Goal: Navigation & Orientation: Find specific page/section

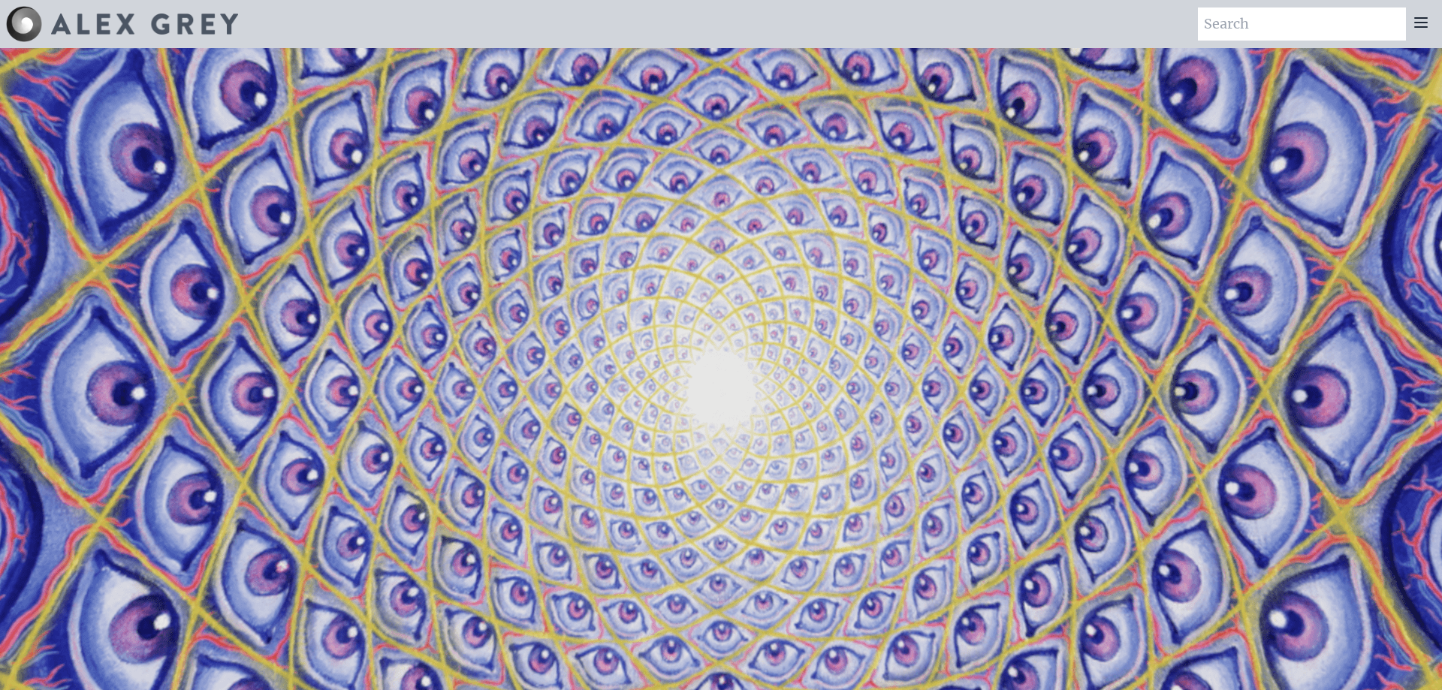
click at [1416, 22] on icon at bounding box center [1421, 22] width 12 height 9
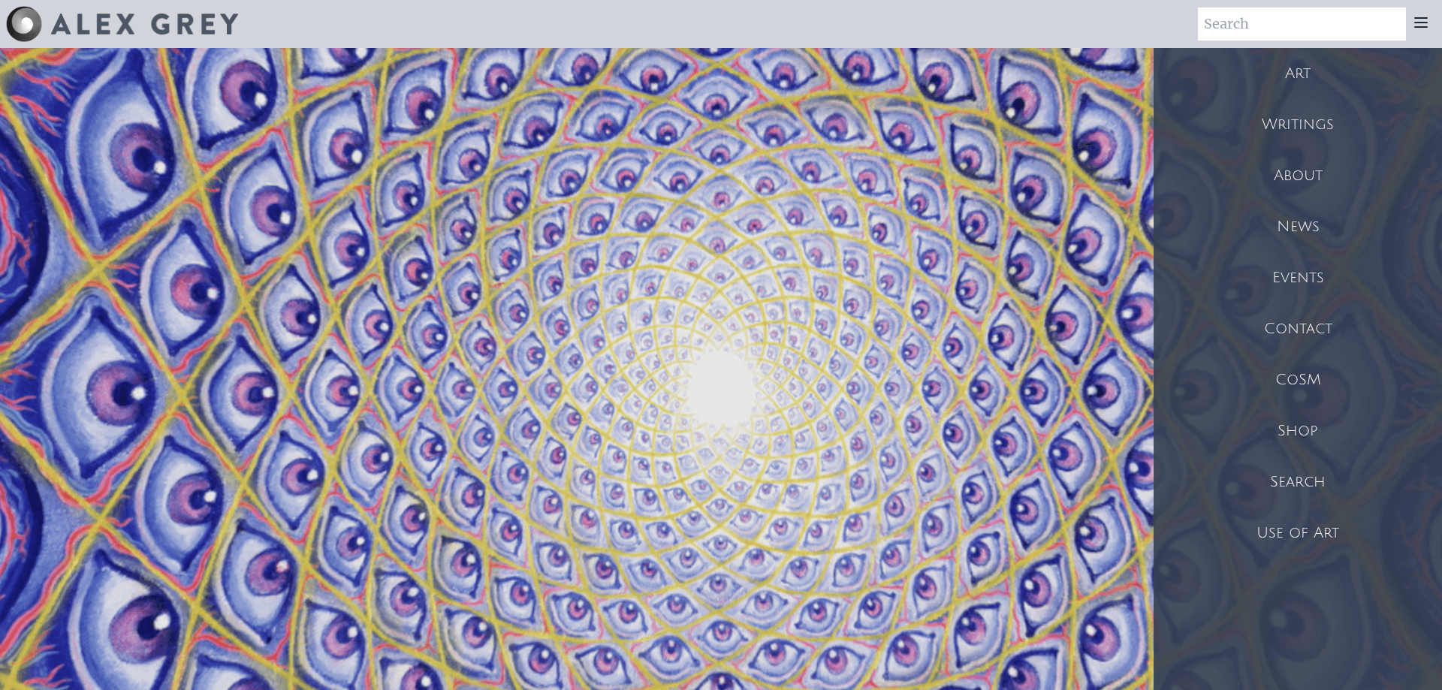
click at [1285, 73] on div "Art" at bounding box center [1297, 73] width 288 height 51
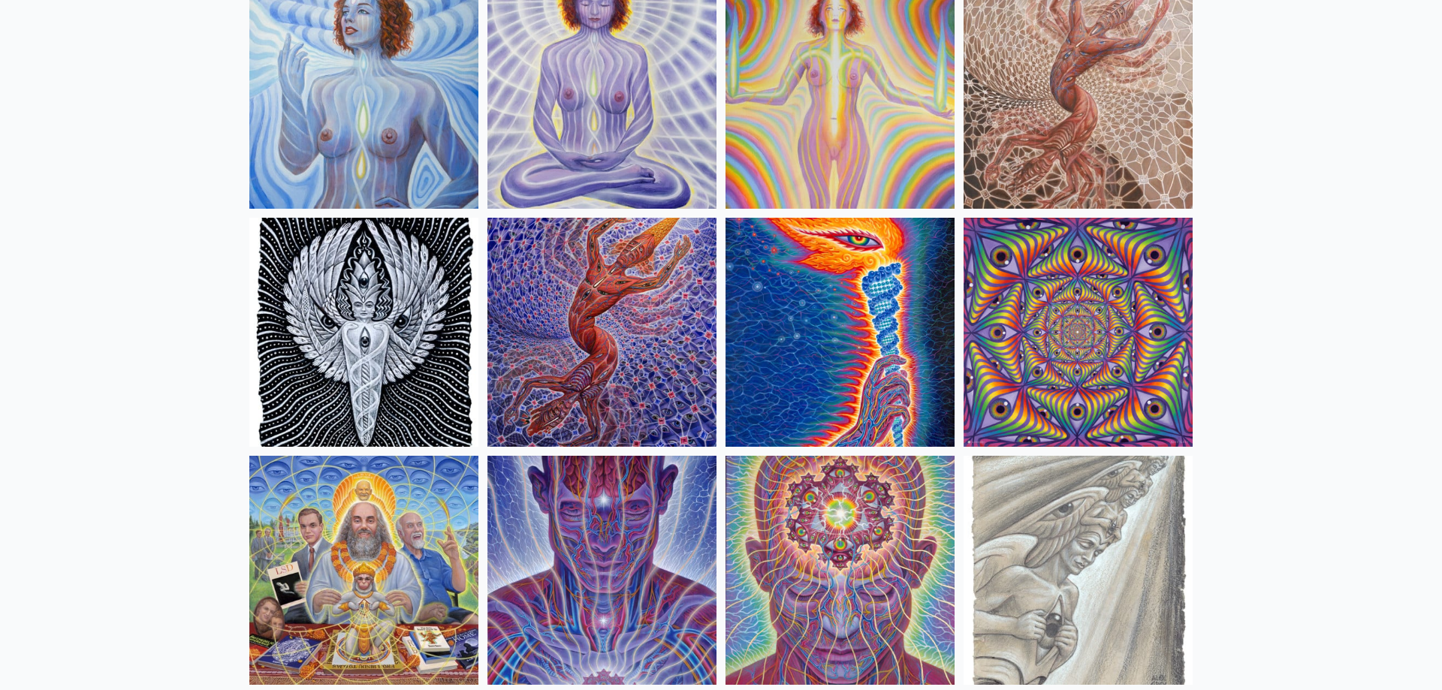
scroll to position [1454, 0]
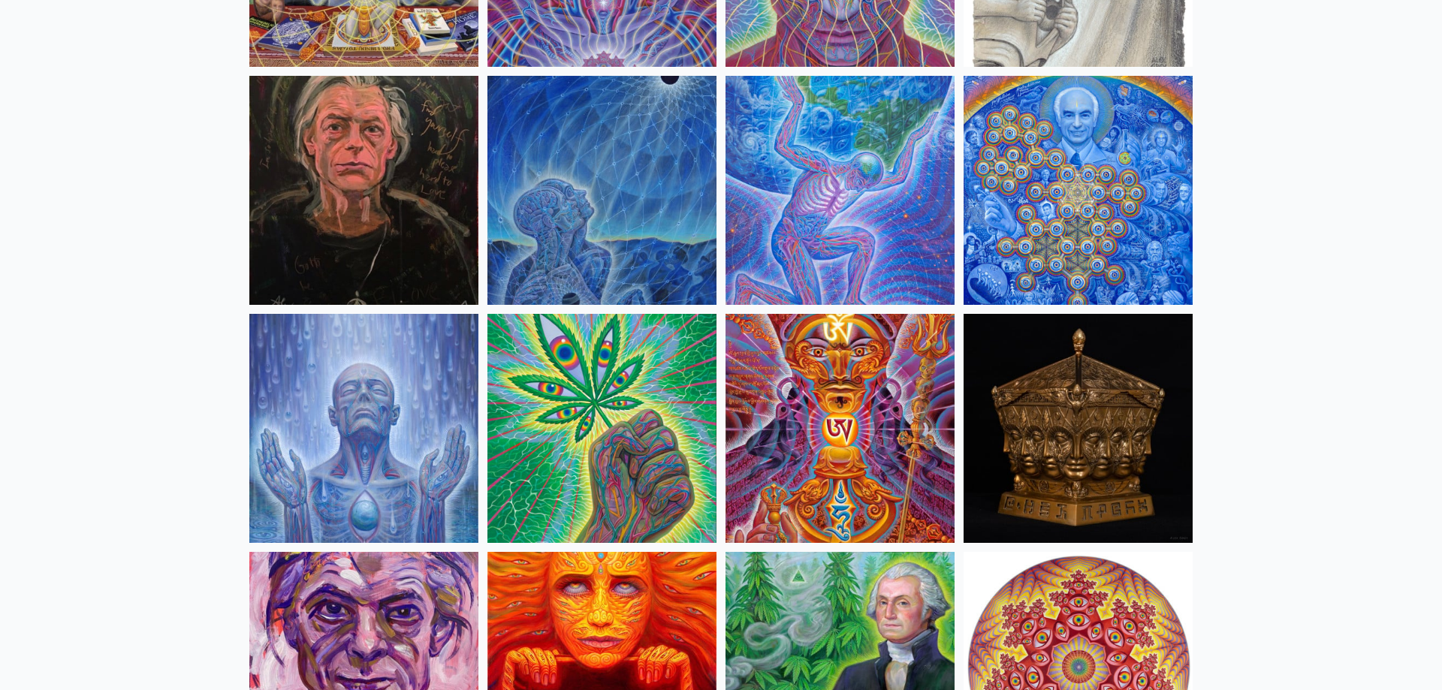
scroll to position [1914, 0]
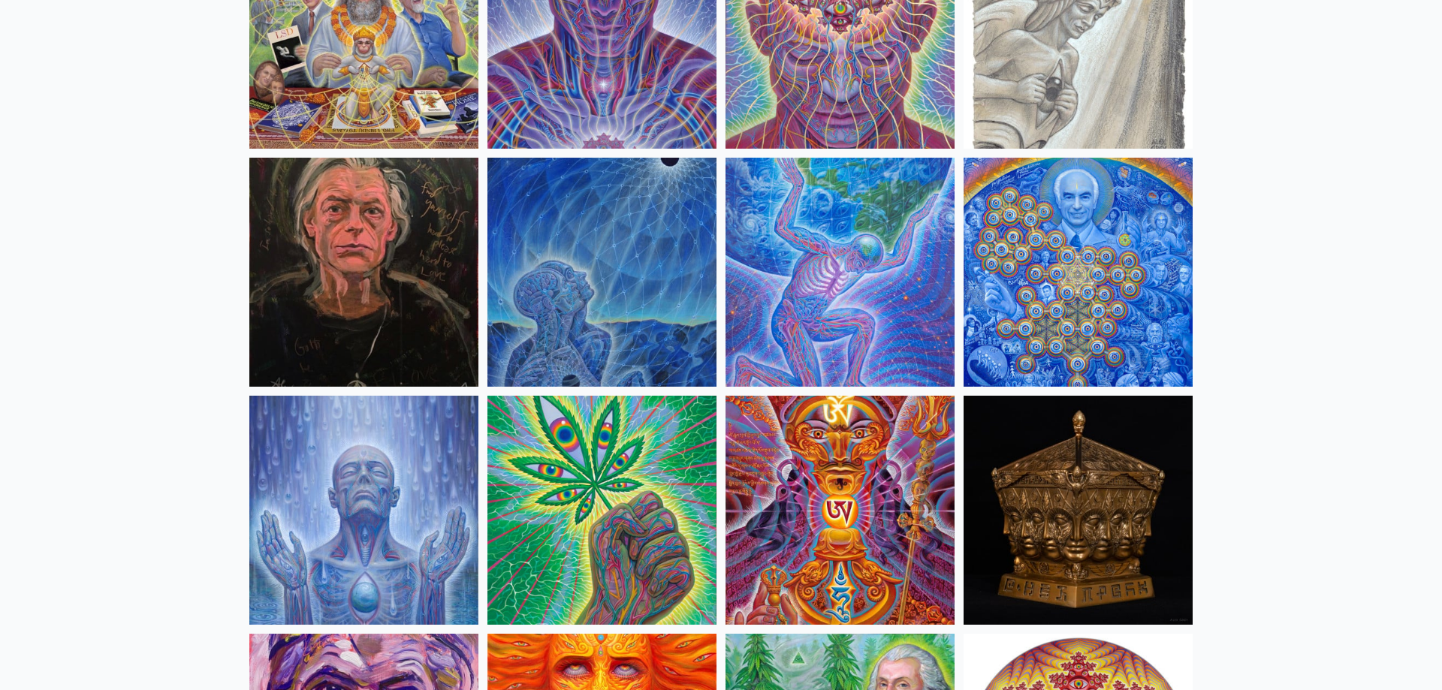
click at [846, 319] on img at bounding box center [839, 272] width 229 height 229
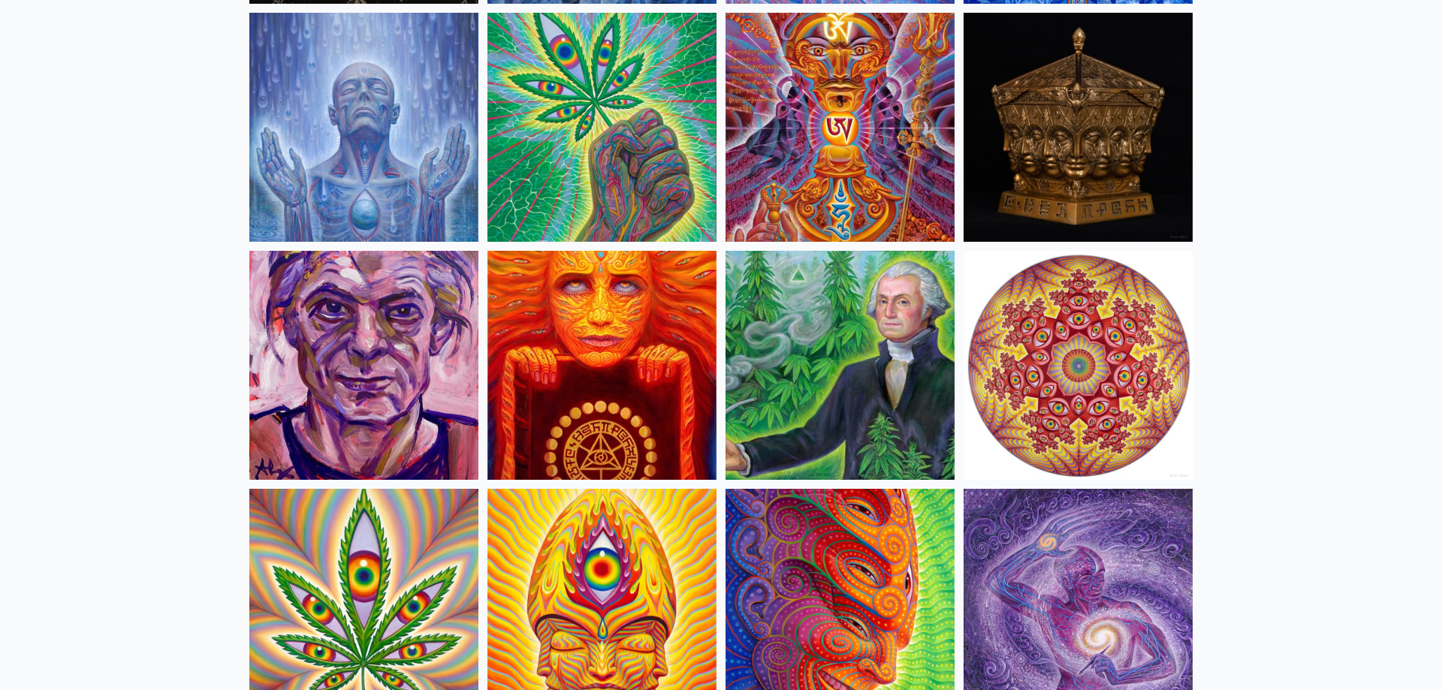
click at [823, 417] on img at bounding box center [839, 365] width 229 height 229
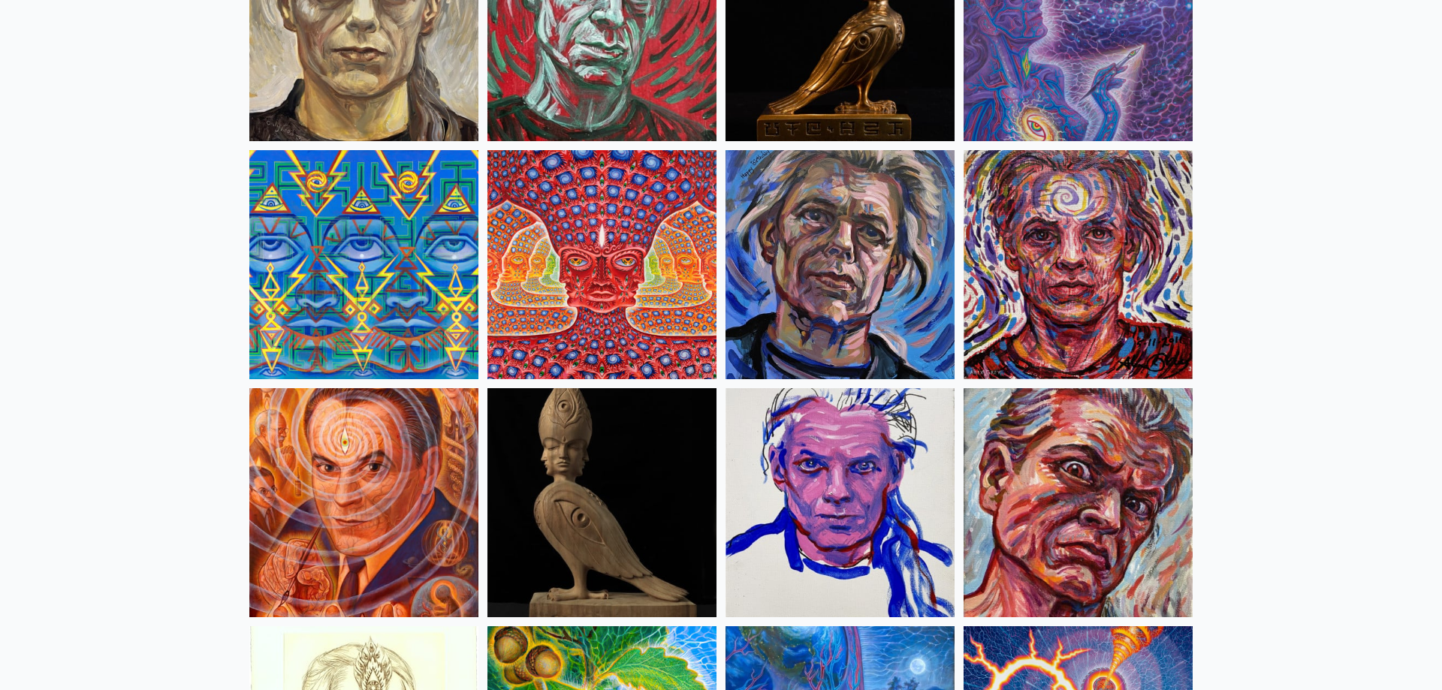
scroll to position [3829, 0]
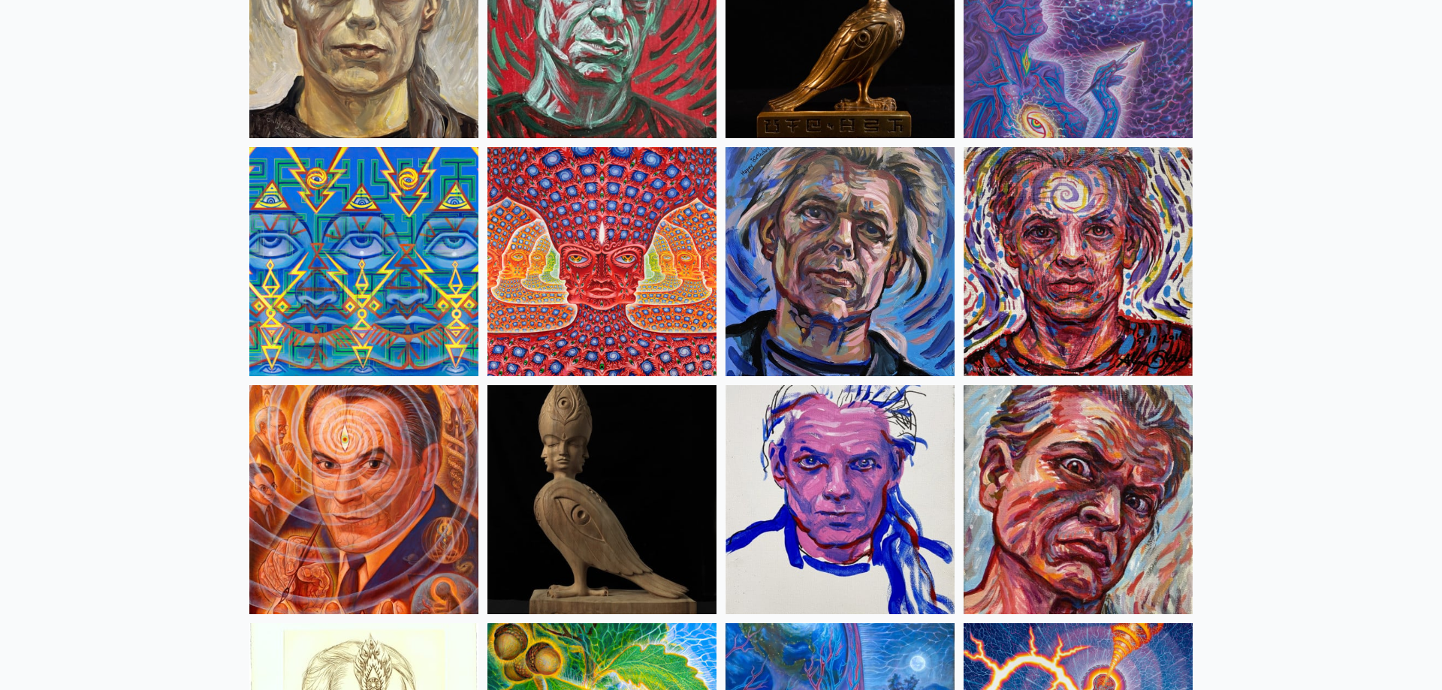
click at [648, 550] on img at bounding box center [601, 499] width 229 height 229
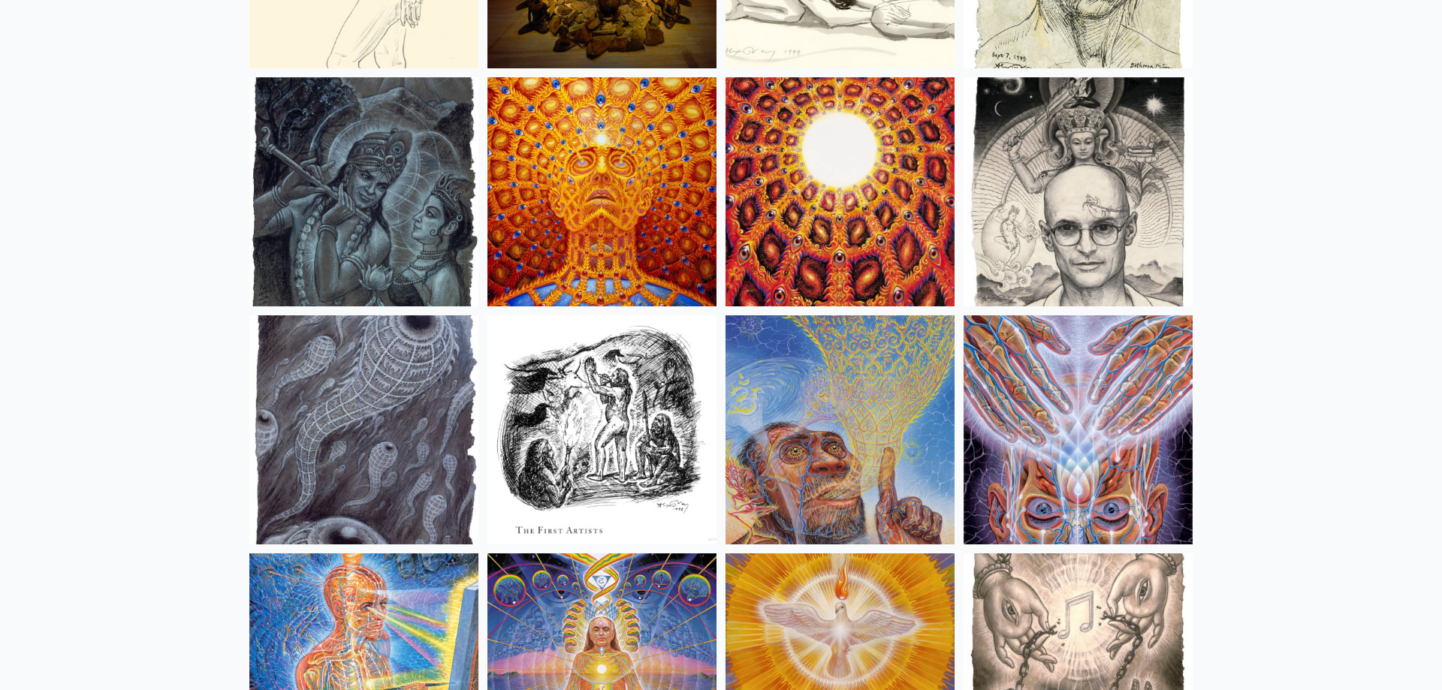
scroll to position [10568, 0]
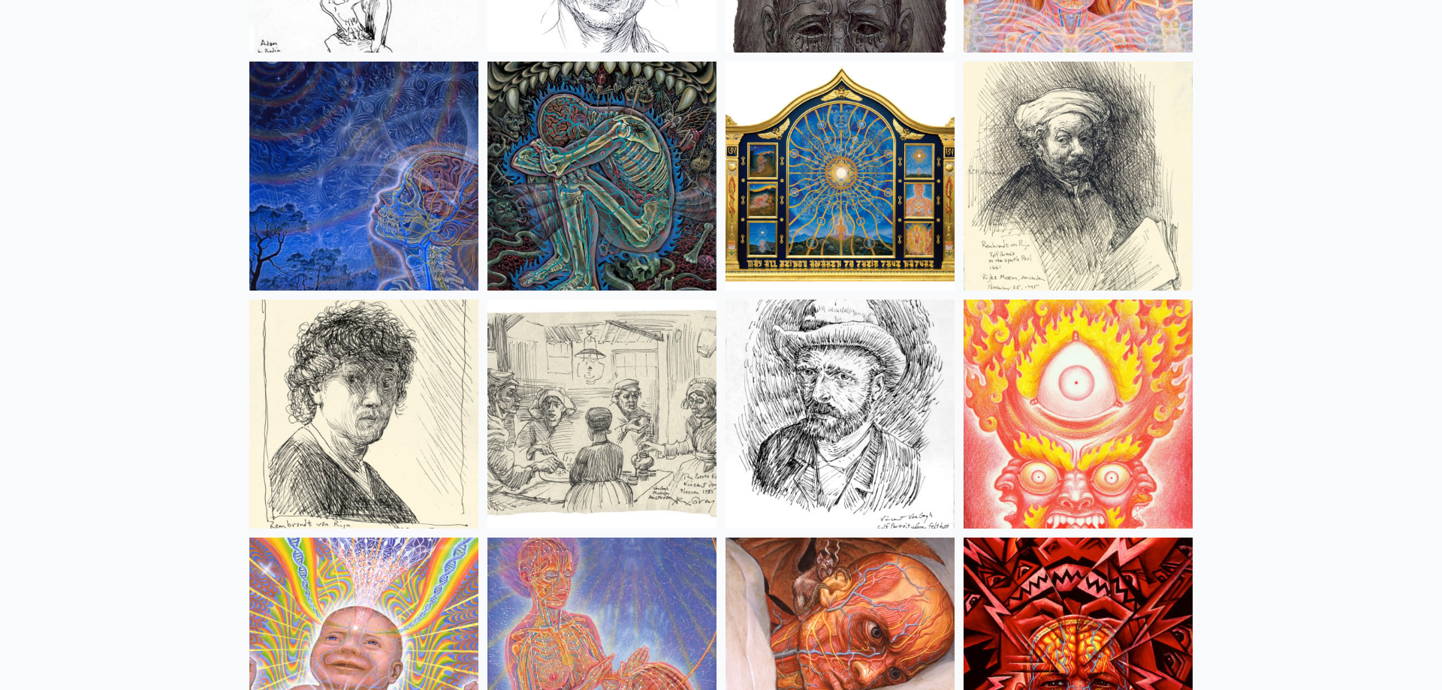
scroll to position [12330, 0]
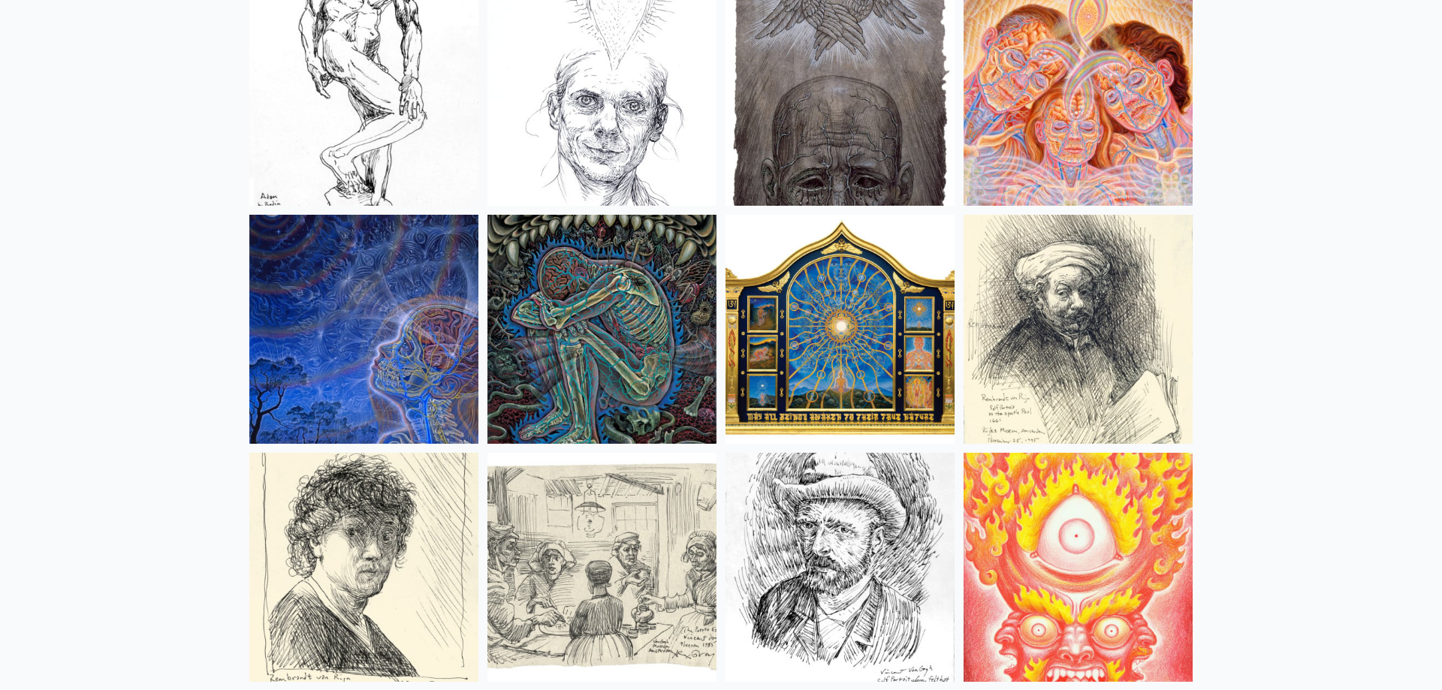
click at [654, 393] on img at bounding box center [601, 329] width 229 height 229
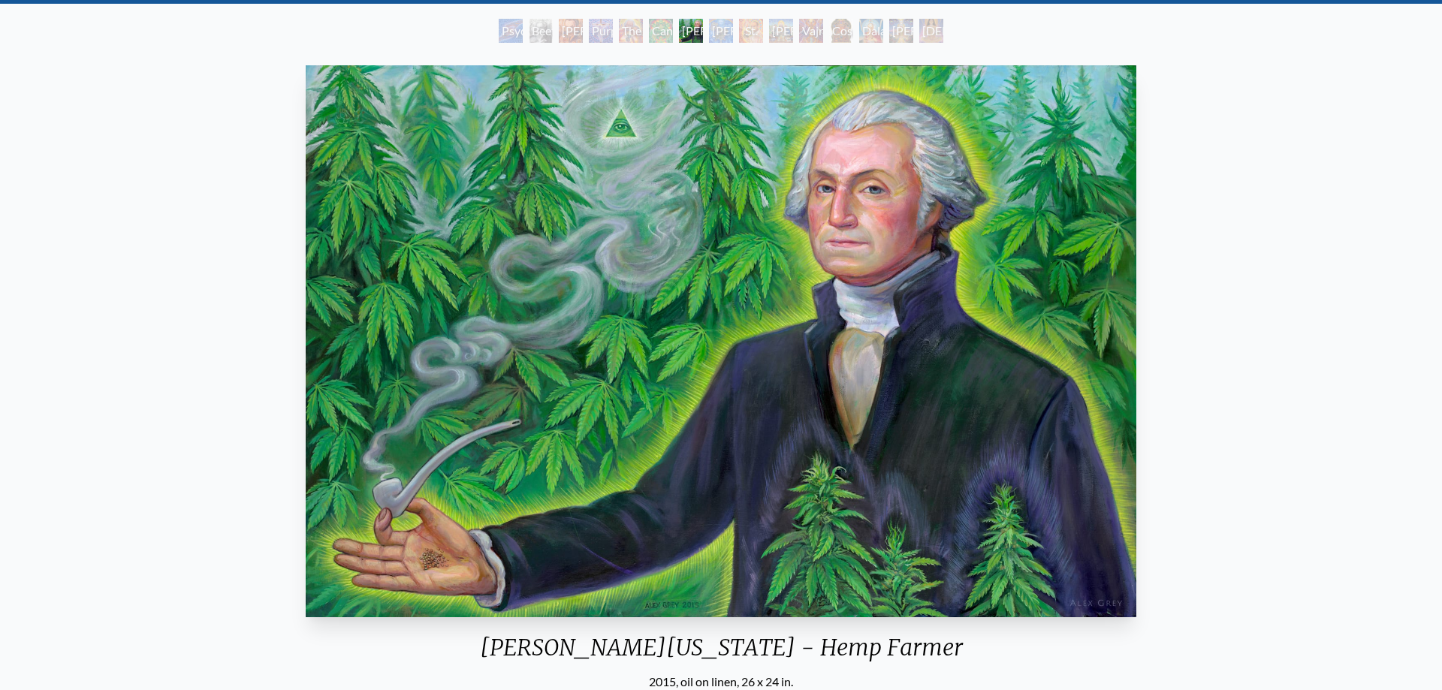
scroll to position [77, 0]
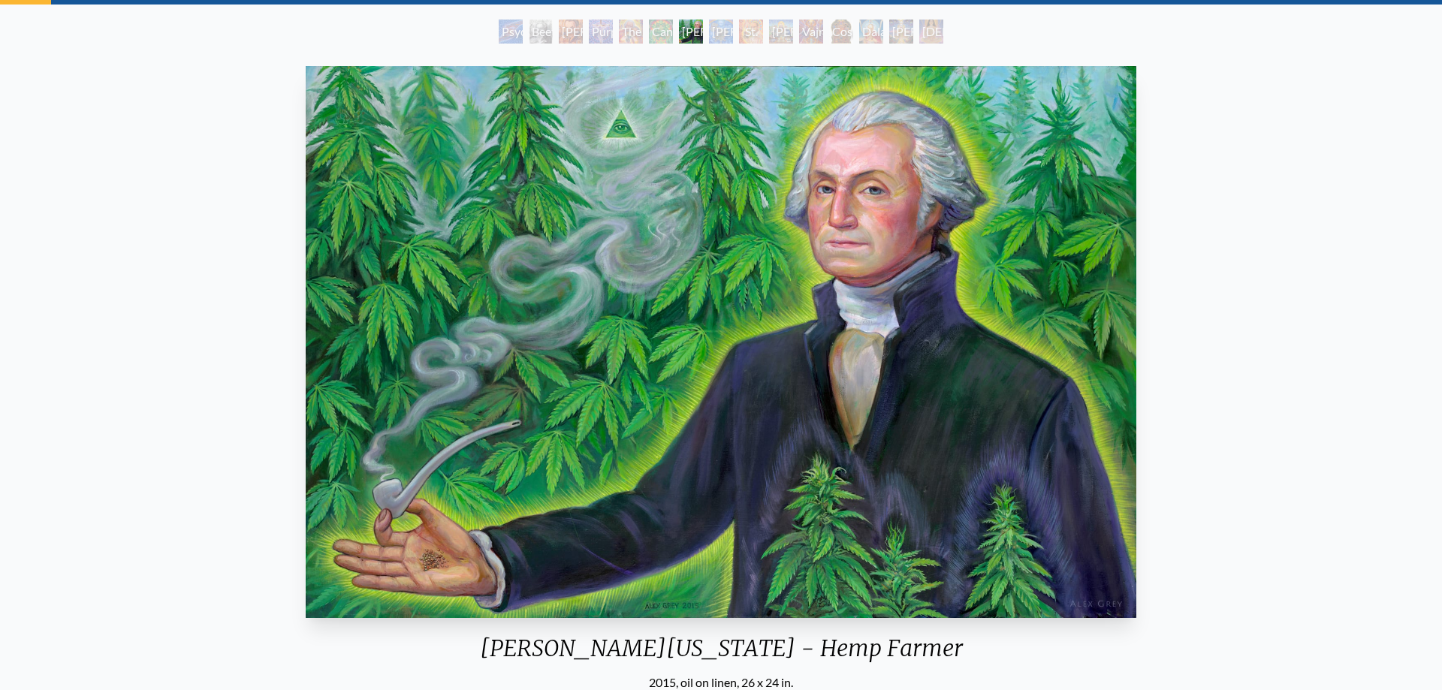
scroll to position [372, 0]
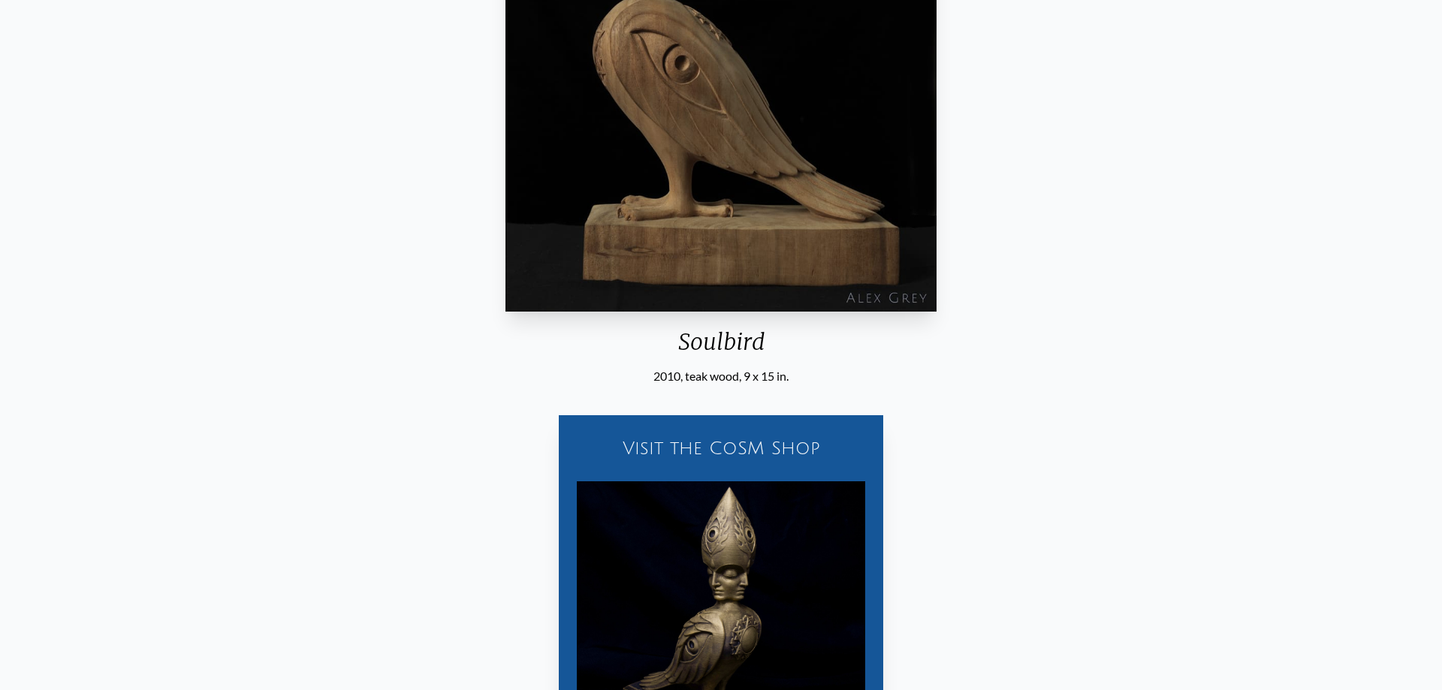
scroll to position [536, 0]
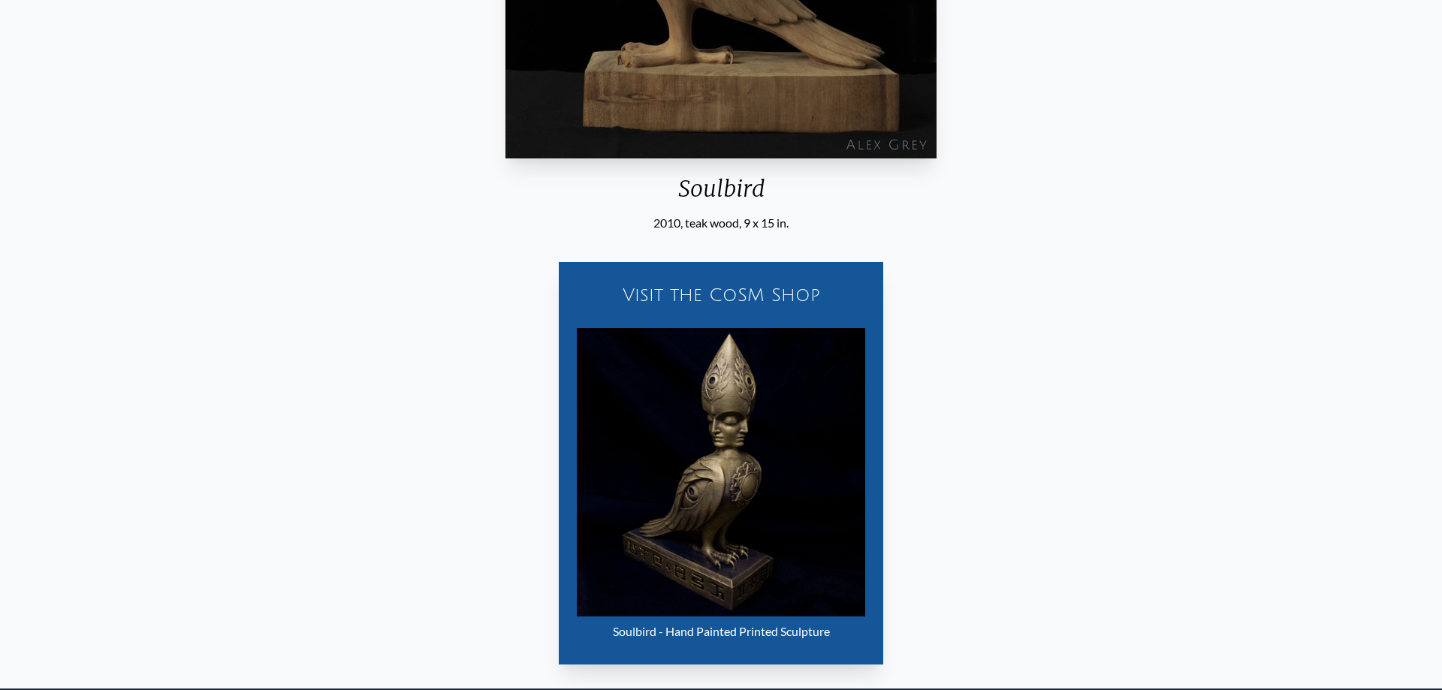
click at [343, 407] on div "Visit the CoSM Shop Soulbird - Hand Painted Printed Sculpture" at bounding box center [721, 454] width 1418 height 445
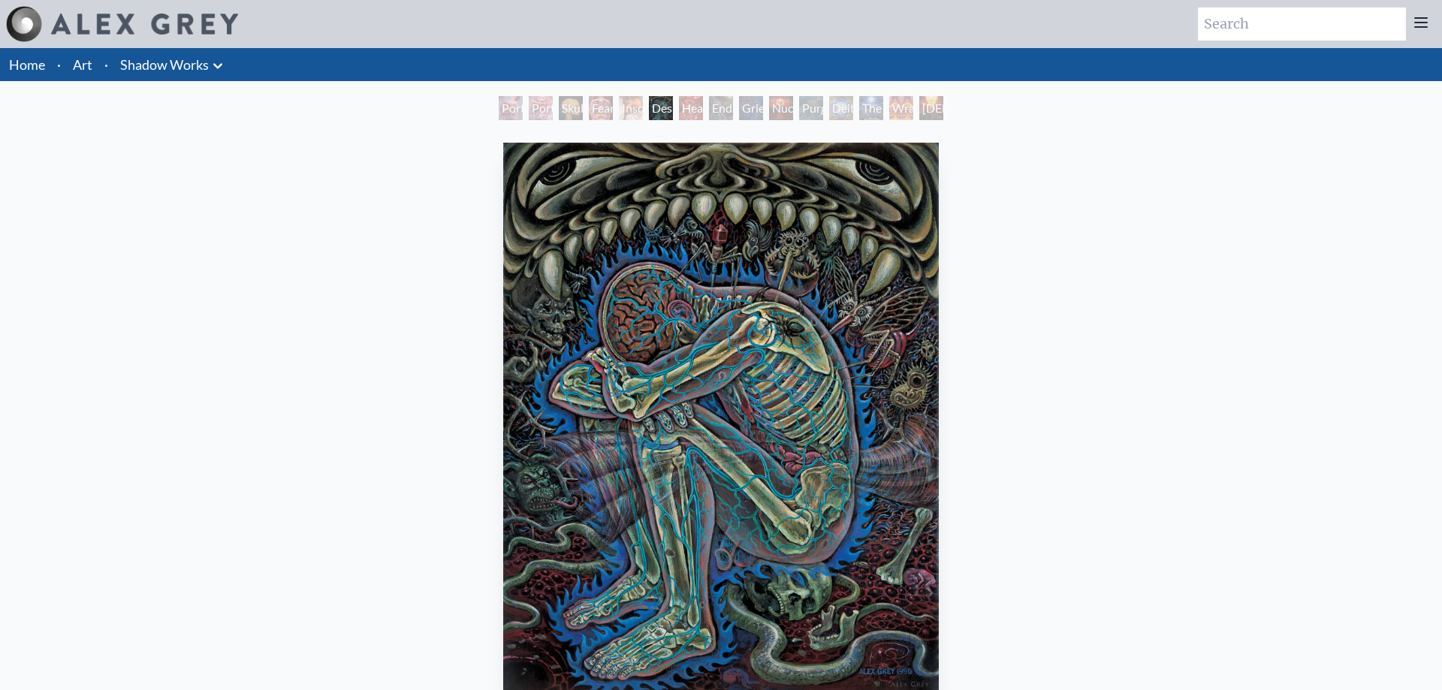
scroll to position [77, 0]
